Goal: Communication & Community: Answer question/provide support

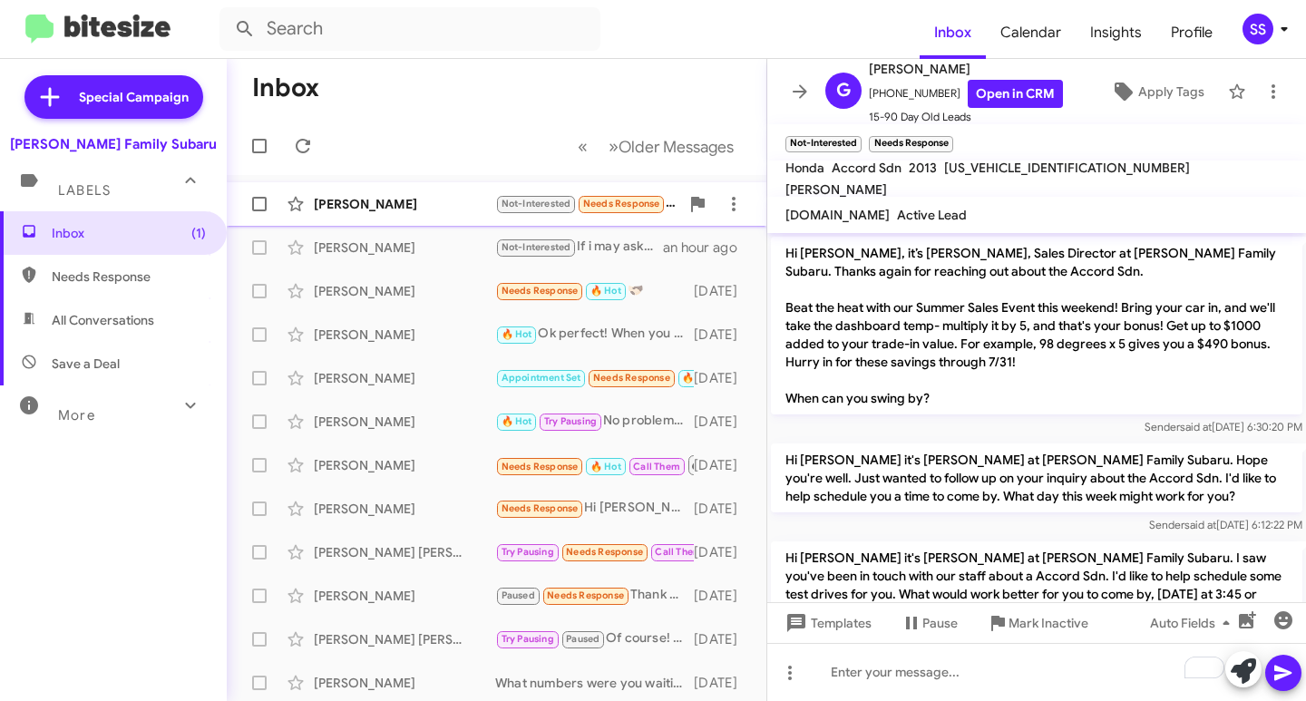
click at [327, 205] on div "[PERSON_NAME]" at bounding box center [404, 204] width 181 height 18
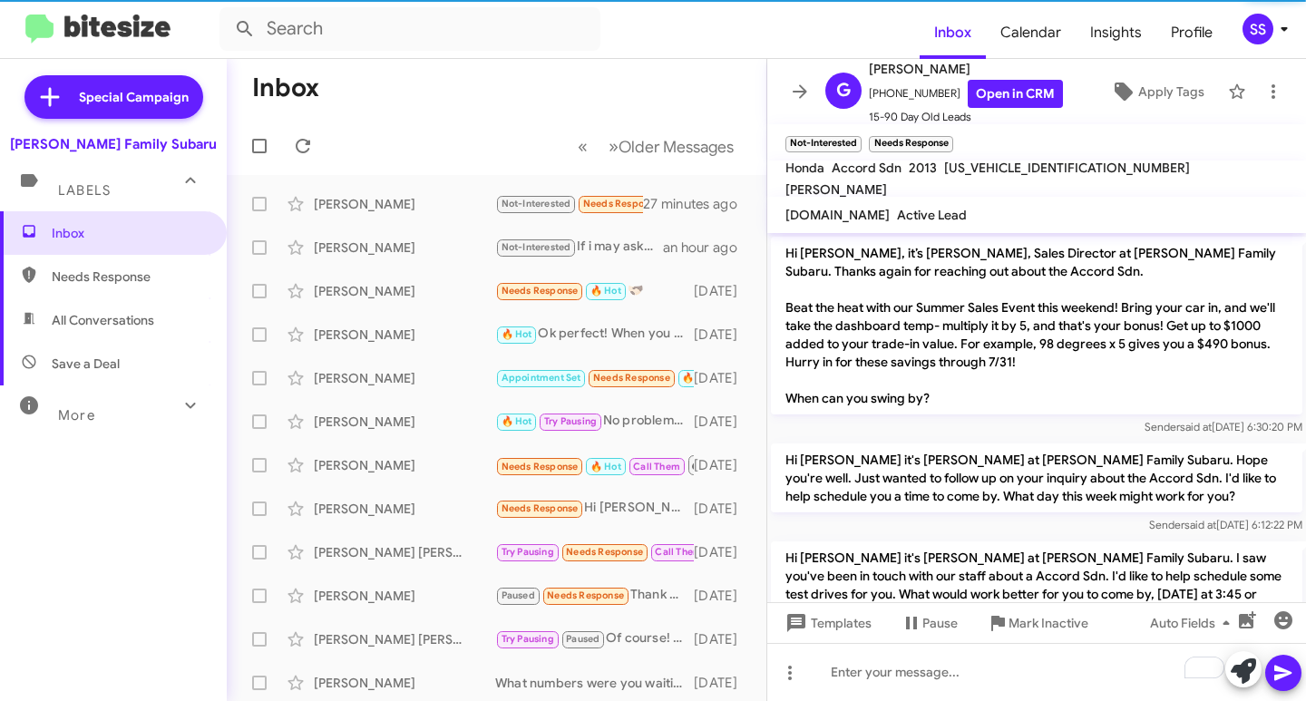
scroll to position [621, 0]
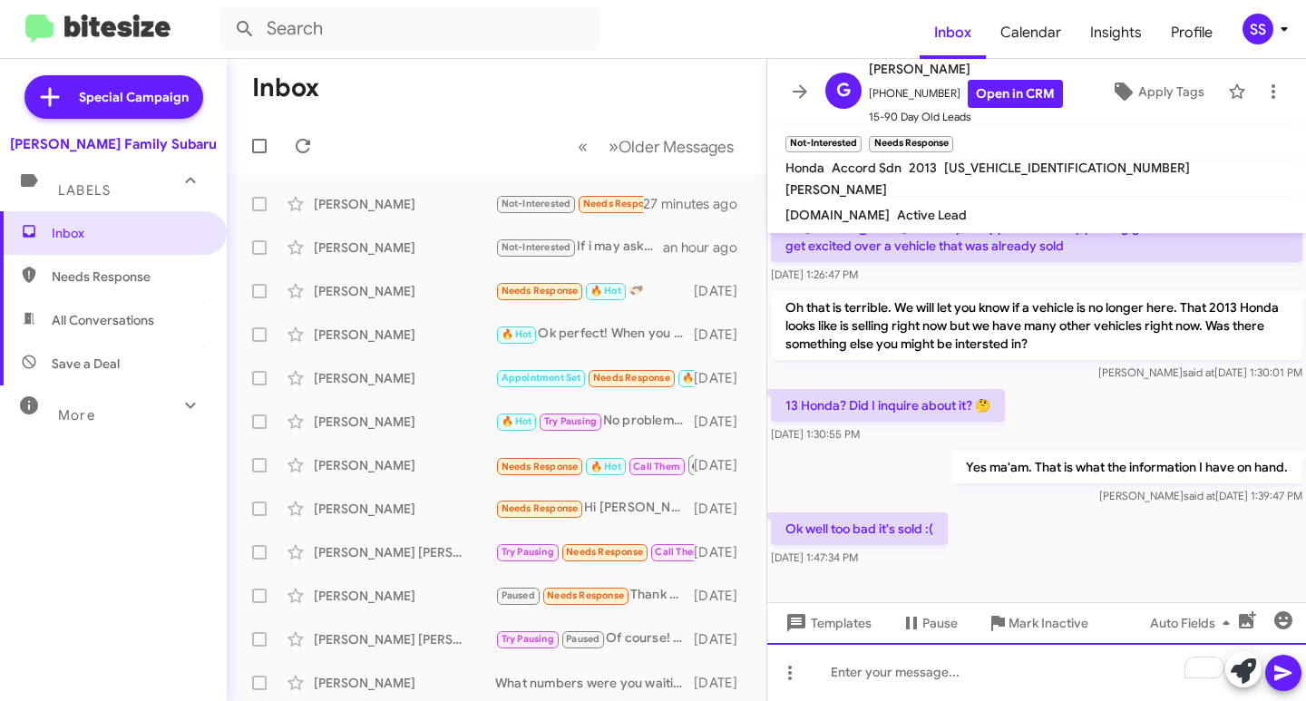
click at [896, 683] on div "To enrich screen reader interactions, please activate Accessibility in Grammarl…" at bounding box center [1036, 672] width 539 height 58
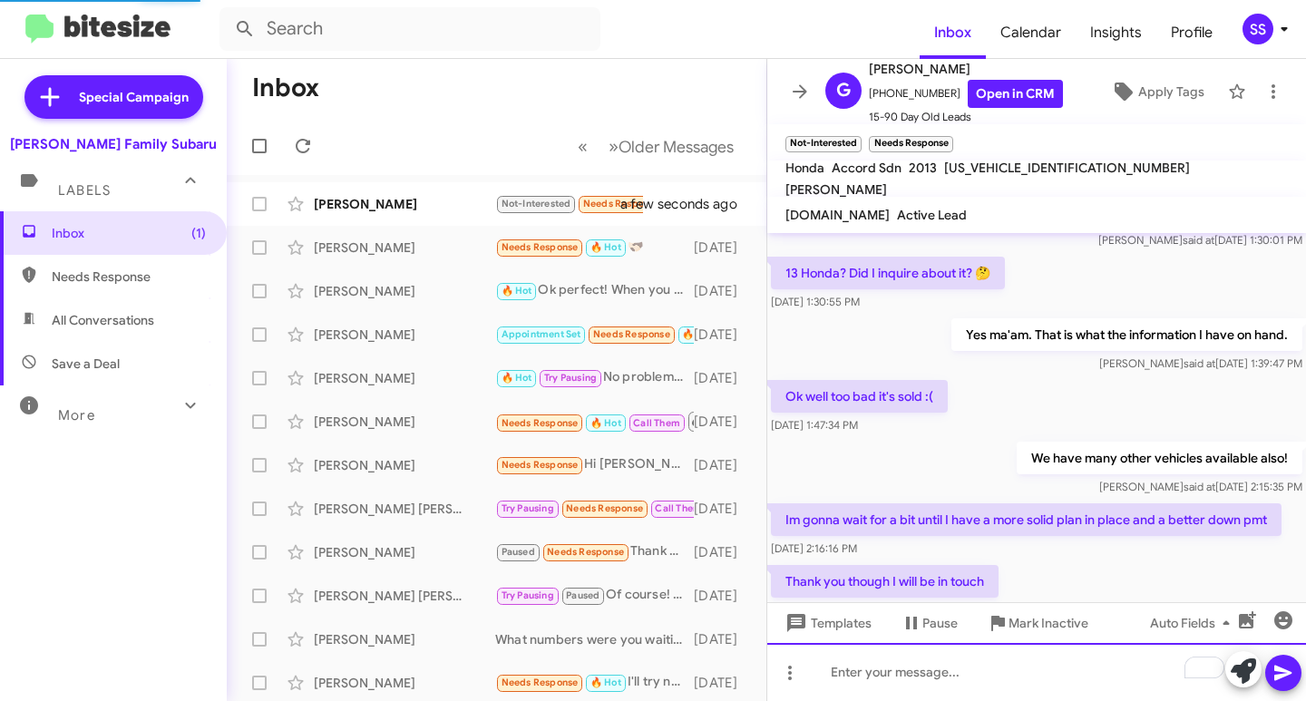
scroll to position [820, 0]
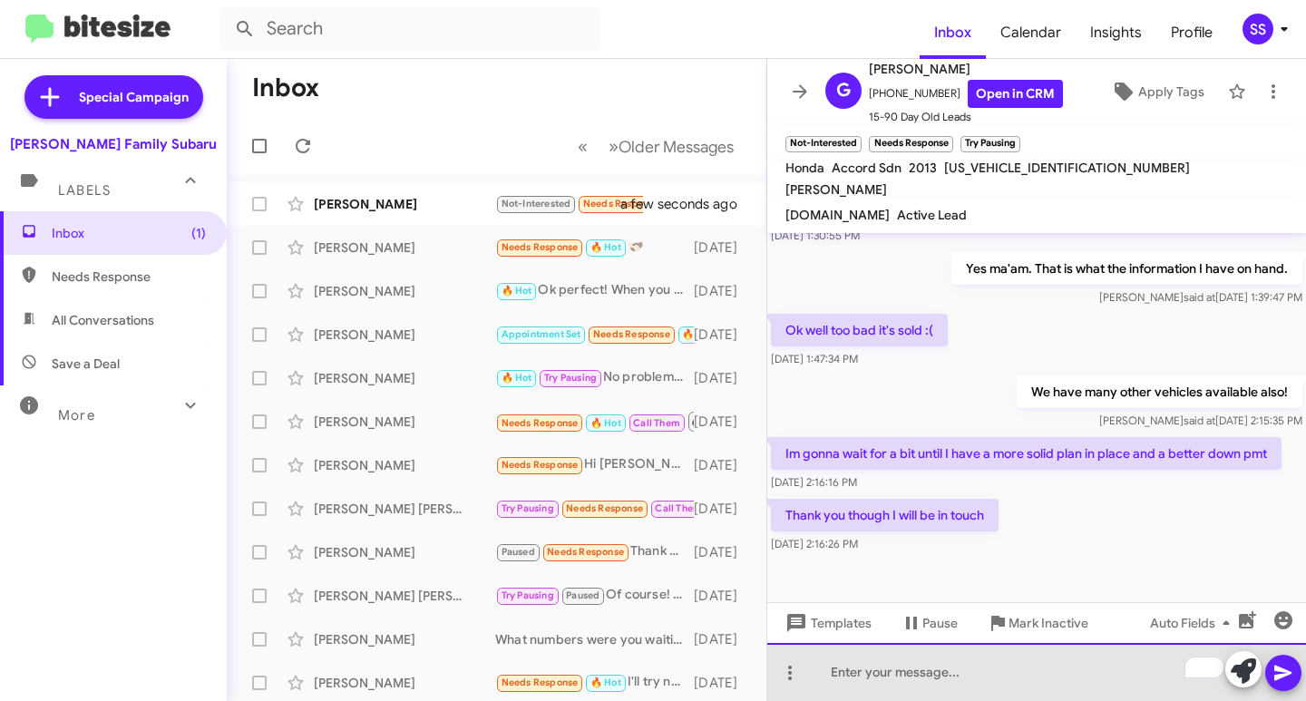
click at [949, 677] on div "To enrich screen reader interactions, please activate Accessibility in Grammarl…" at bounding box center [1036, 672] width 539 height 58
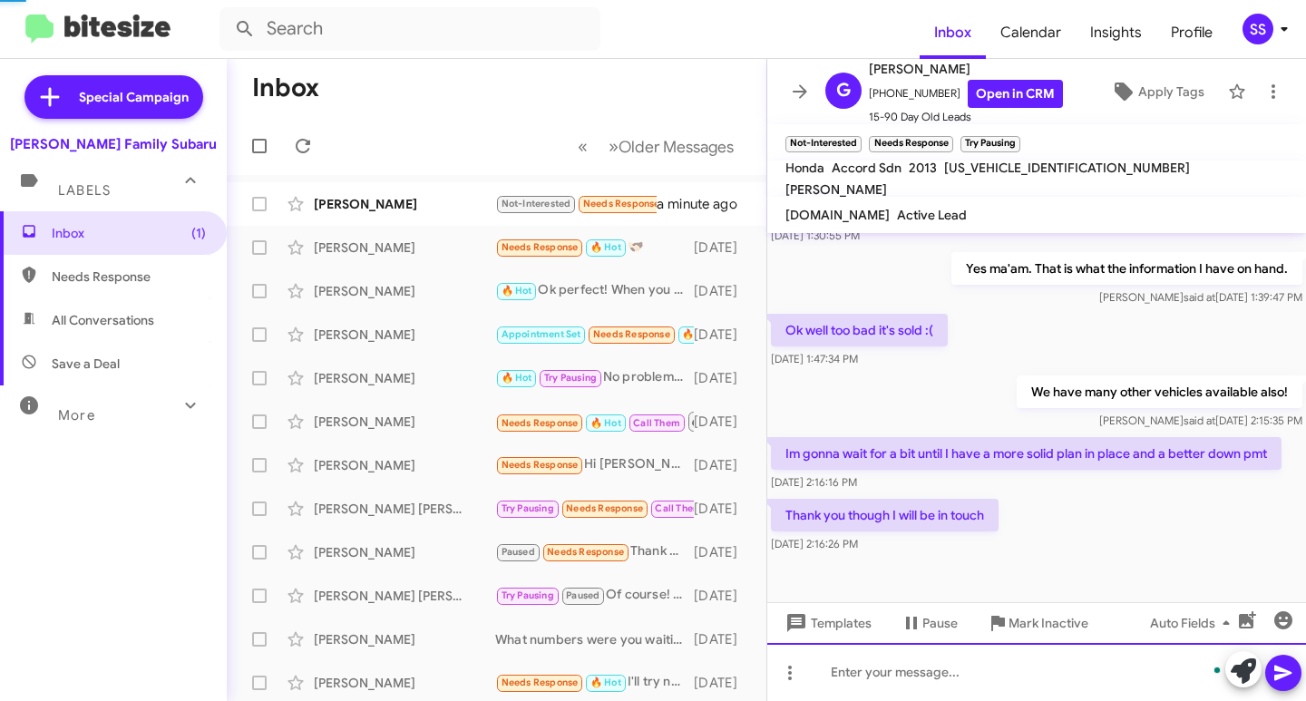
scroll to position [886, 0]
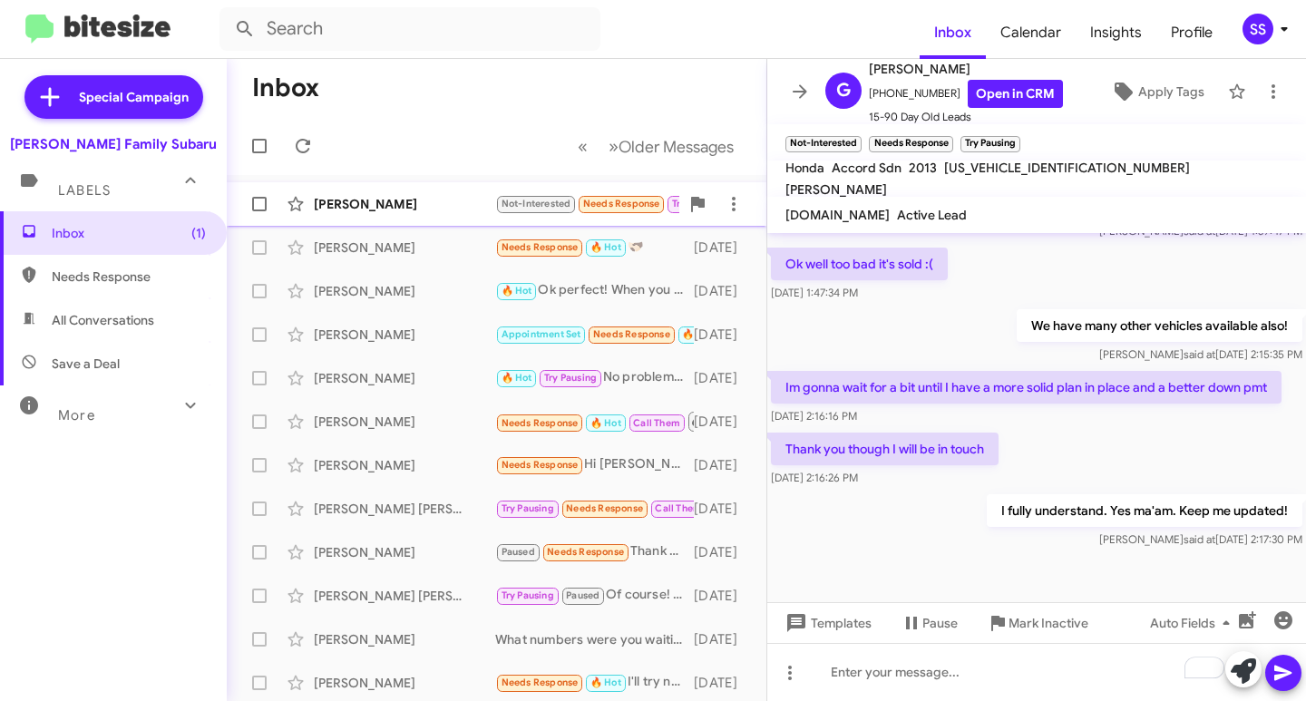
click at [414, 215] on div "[PERSON_NAME] Not-Interested Needs Response Try Pausing Thank you though I will…" at bounding box center [496, 204] width 511 height 36
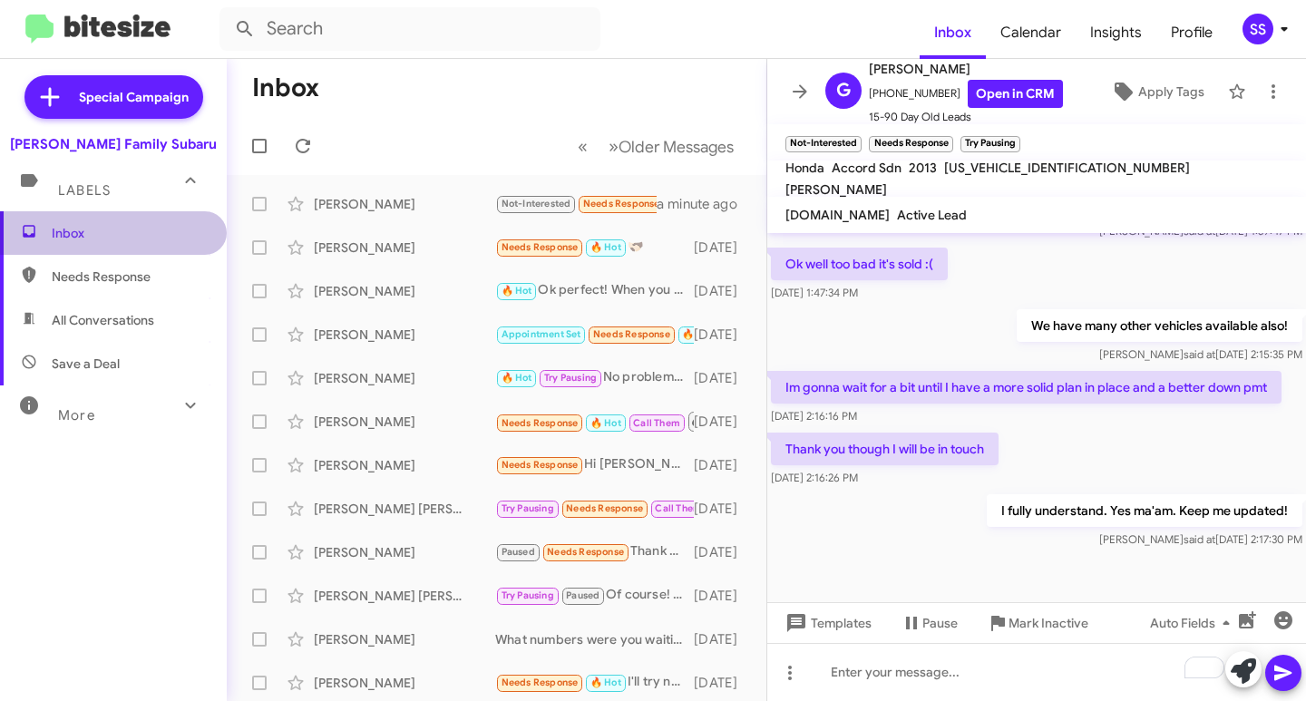
click at [115, 233] on span "Inbox" at bounding box center [129, 233] width 154 height 18
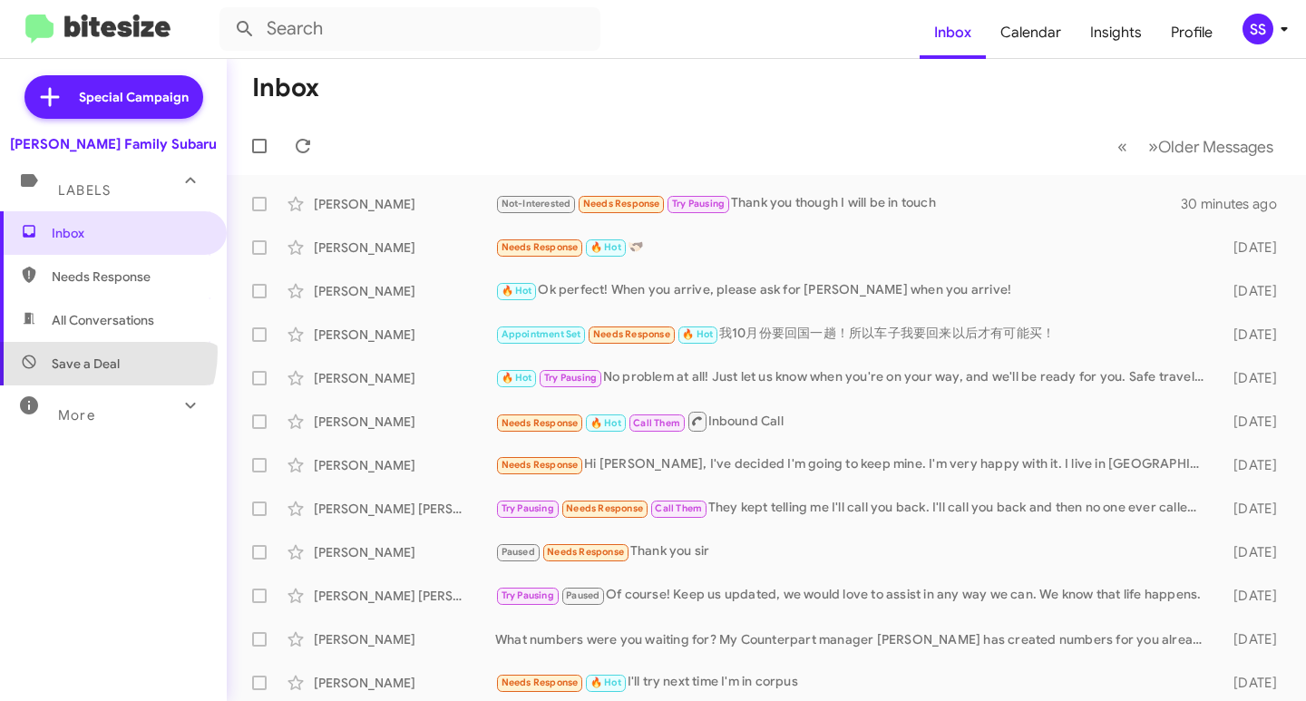
click at [93, 352] on span "Save a Deal" at bounding box center [113, 364] width 227 height 44
type input "in:not-interested"
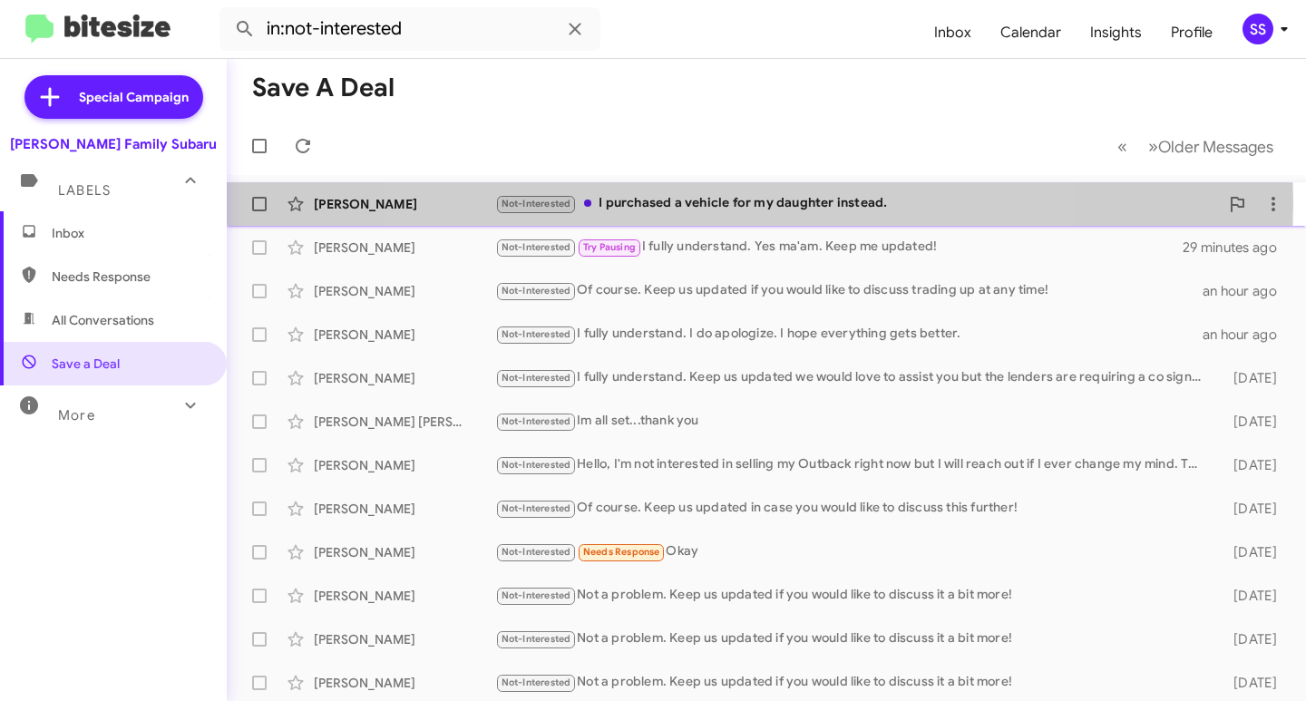
click at [723, 202] on div "Not-Interested I purchased a vehicle for my daughter instead." at bounding box center [857, 203] width 724 height 21
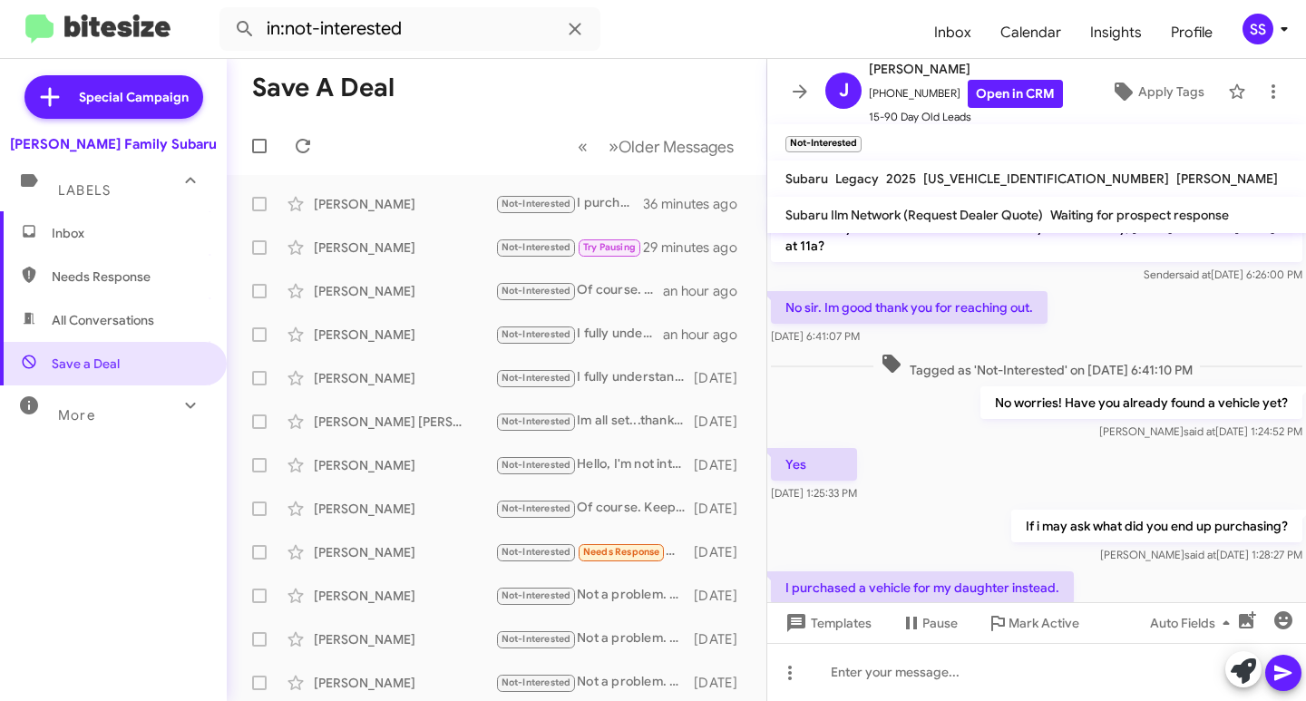
scroll to position [501, 0]
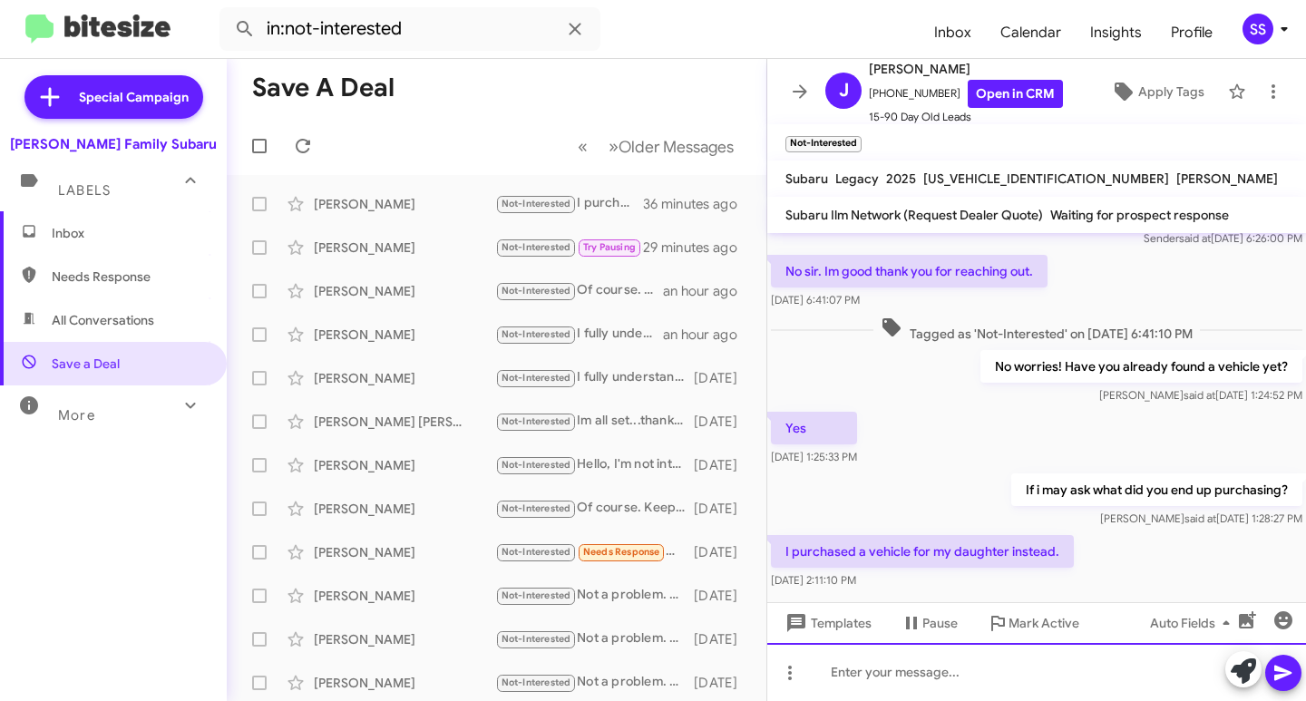
click at [920, 663] on div at bounding box center [1036, 672] width 539 height 58
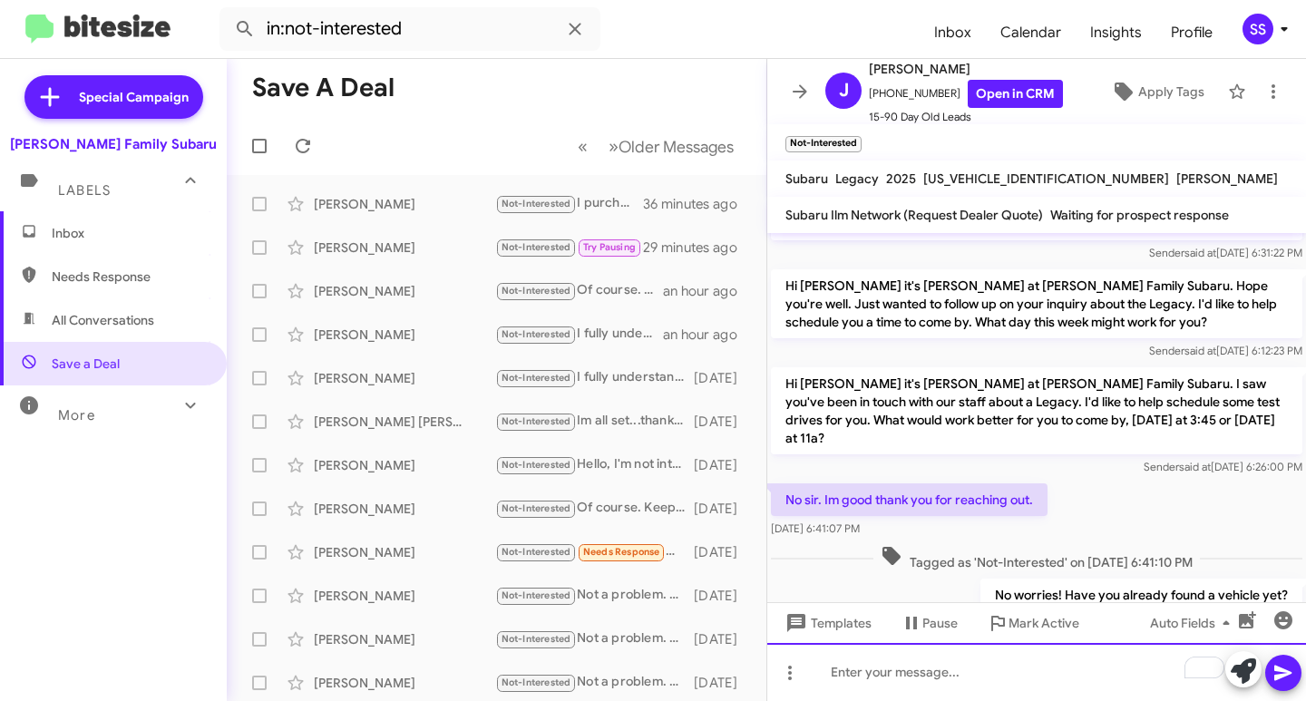
scroll to position [567, 0]
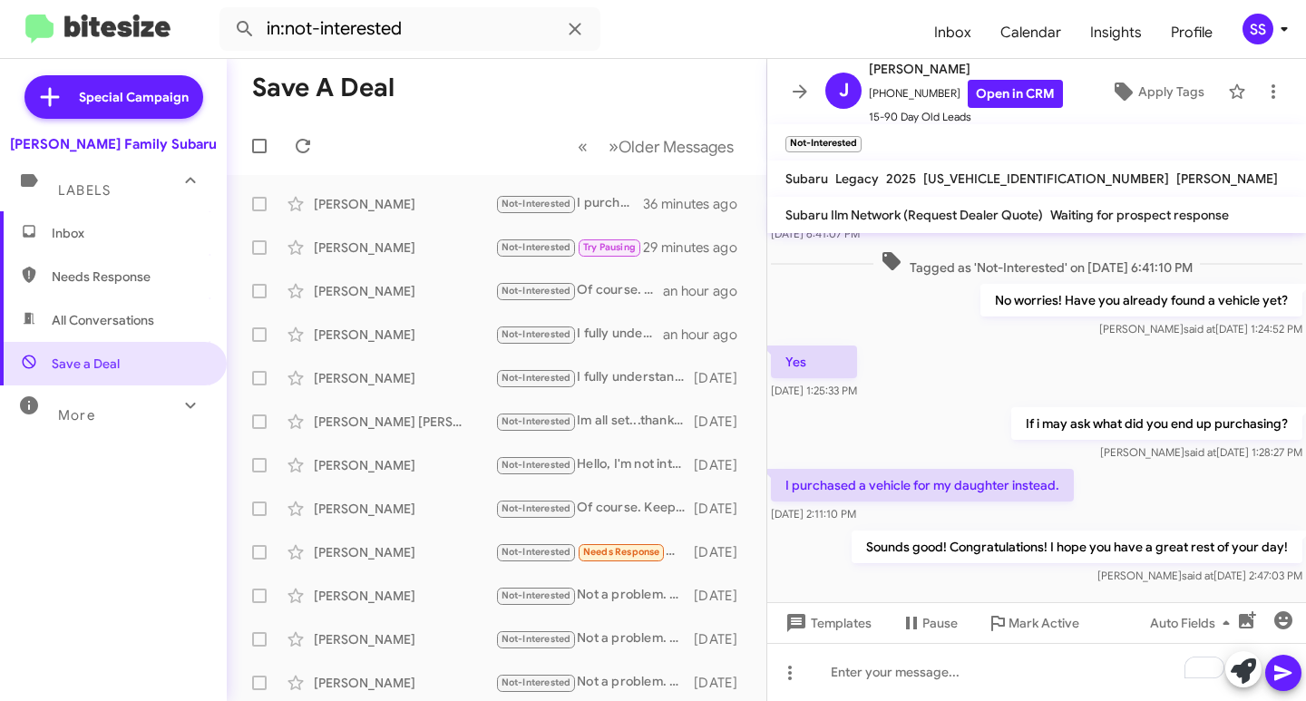
click at [112, 246] on span "Inbox" at bounding box center [113, 233] width 227 height 44
